Goal: Navigation & Orientation: Go to known website

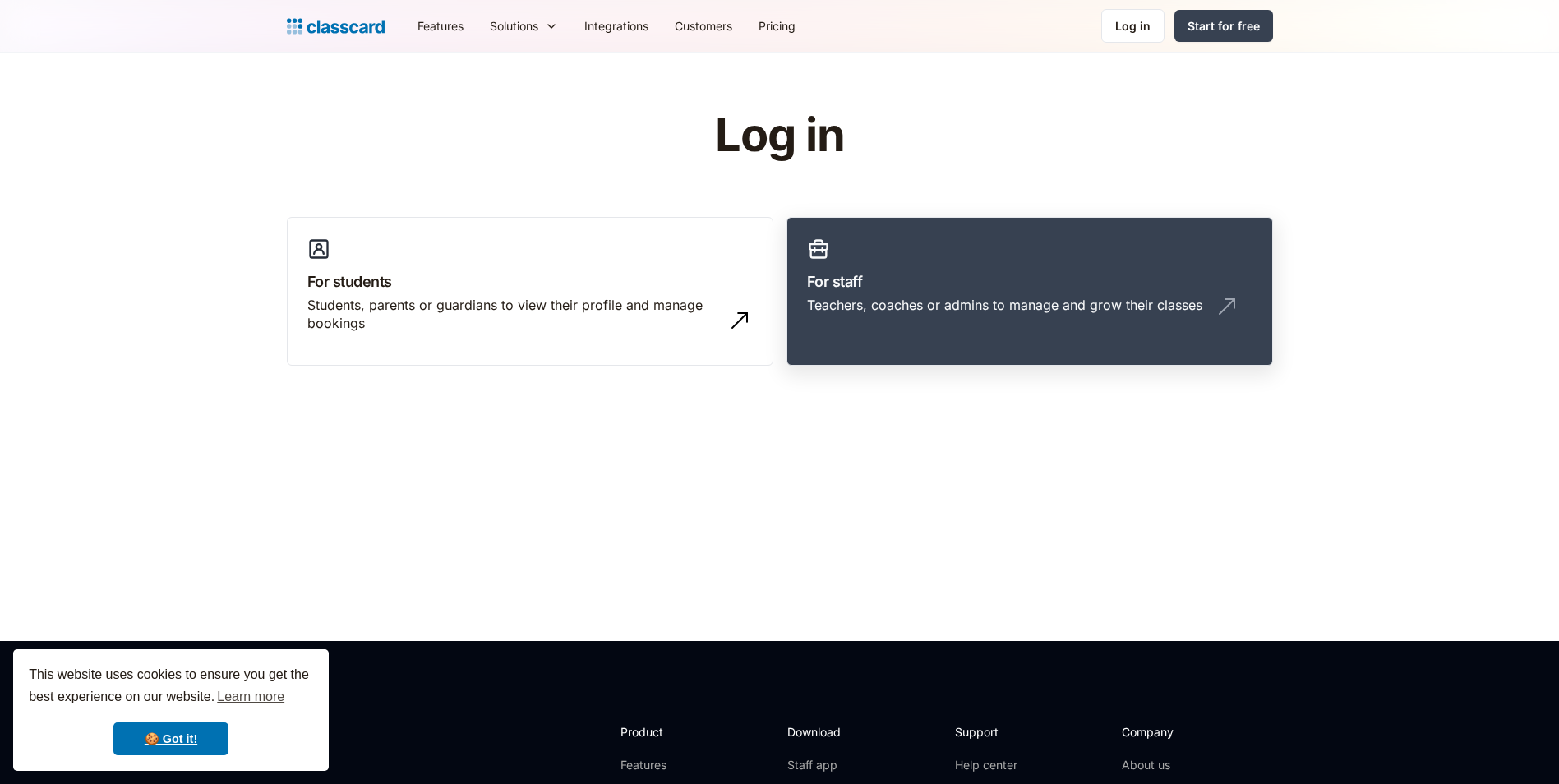
click at [931, 239] on link "For staff Teachers, coaches or admins to manage and grow their classes" at bounding box center [1029, 291] width 487 height 149
click at [926, 273] on h3 "For staff" at bounding box center [1030, 281] width 446 height 22
